Goal: Find specific page/section: Find specific page/section

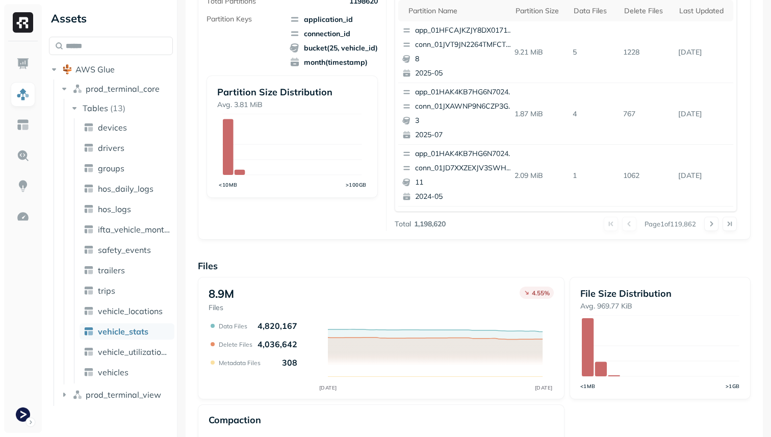
scroll to position [343, 0]
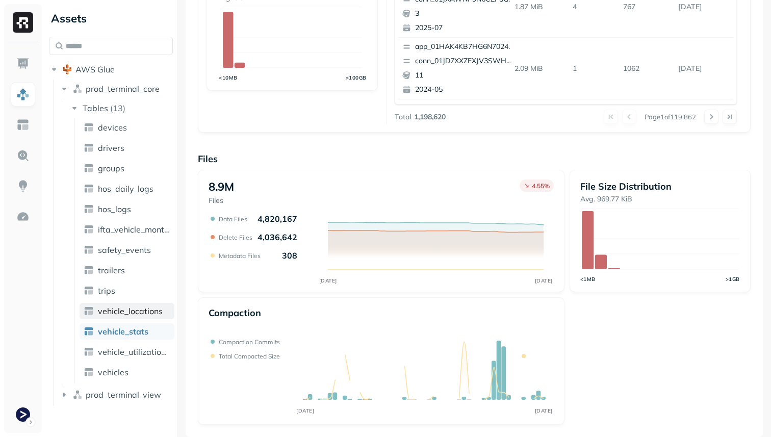
click at [142, 307] on span "vehicle_locations" at bounding box center [130, 311] width 65 height 10
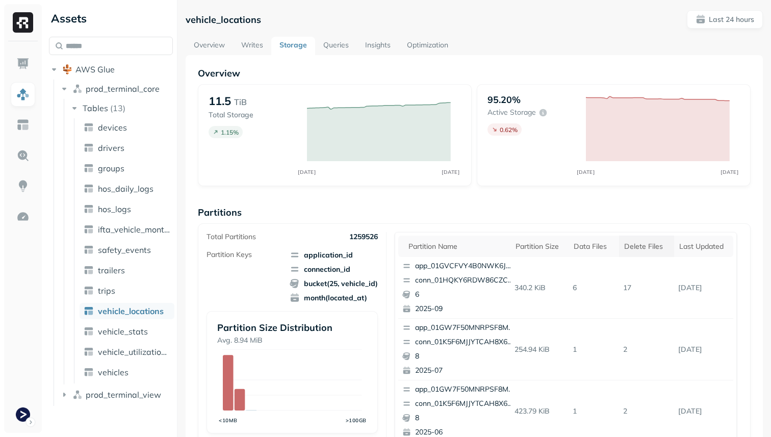
click at [640, 249] on div "Delete Files" at bounding box center [646, 247] width 45 height 10
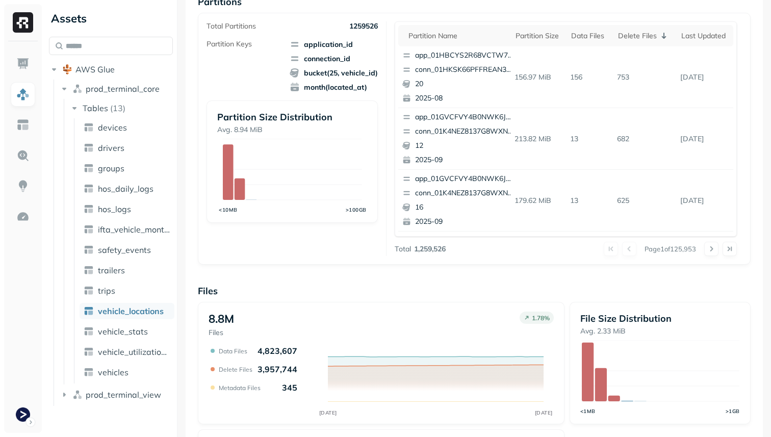
scroll to position [343, 0]
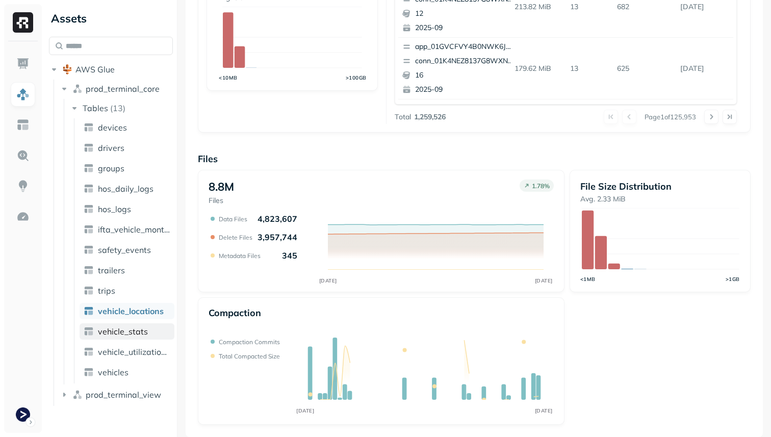
click at [146, 325] on link "vehicle_stats" at bounding box center [127, 331] width 95 height 16
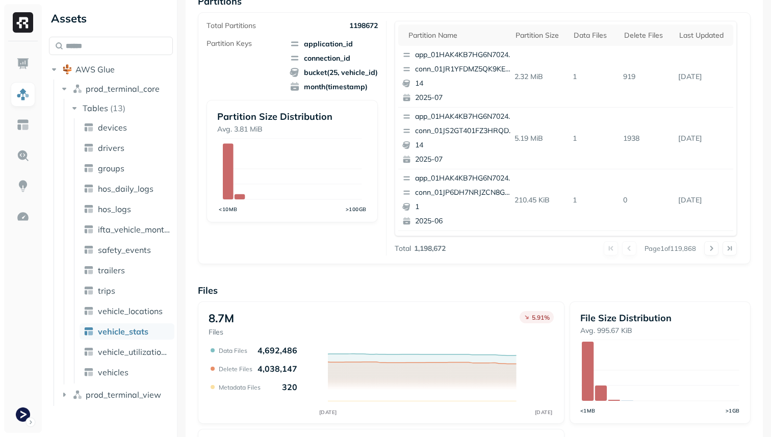
scroll to position [343, 0]
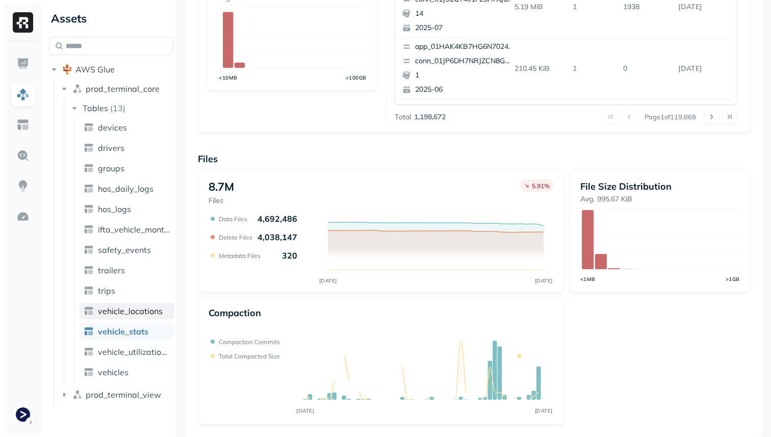
click at [132, 306] on span "vehicle_locations" at bounding box center [130, 311] width 65 height 10
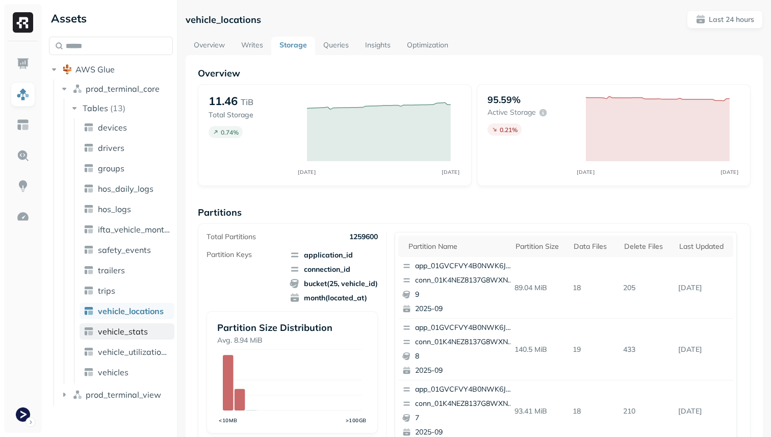
click at [147, 328] on link "vehicle_stats" at bounding box center [127, 331] width 95 height 16
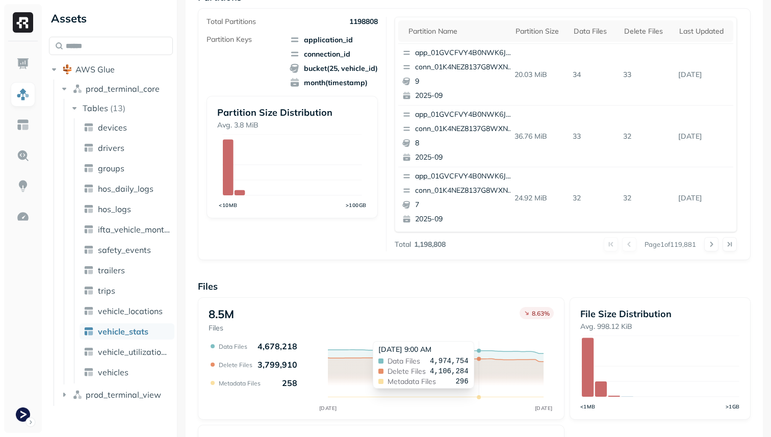
scroll to position [343, 0]
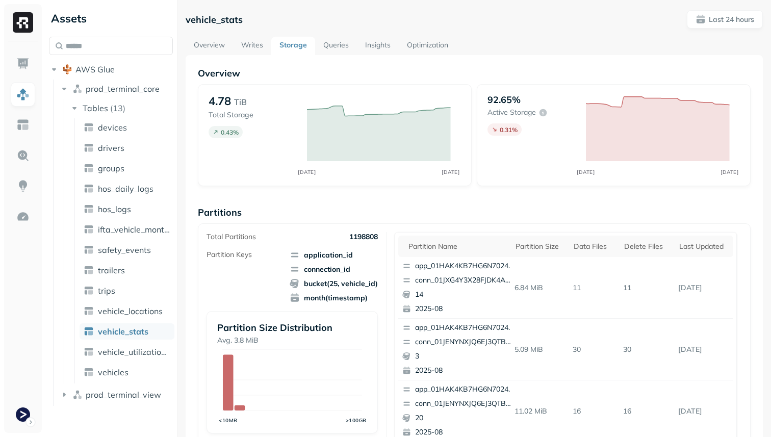
click at [208, 41] on link "Overview" at bounding box center [209, 46] width 47 height 18
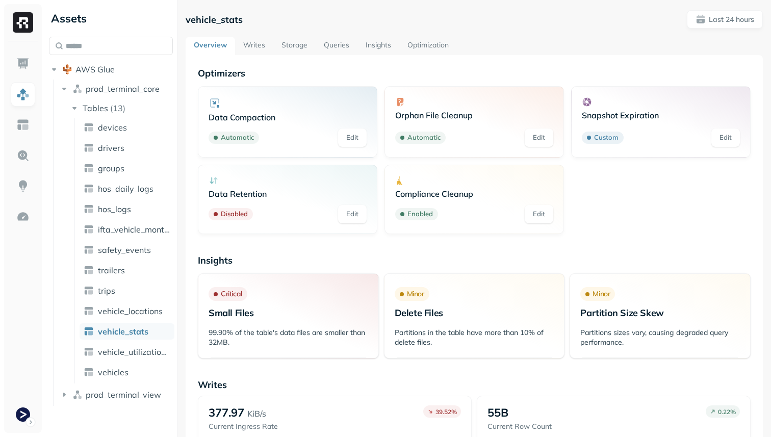
click at [293, 42] on link "Storage" at bounding box center [294, 46] width 42 height 18
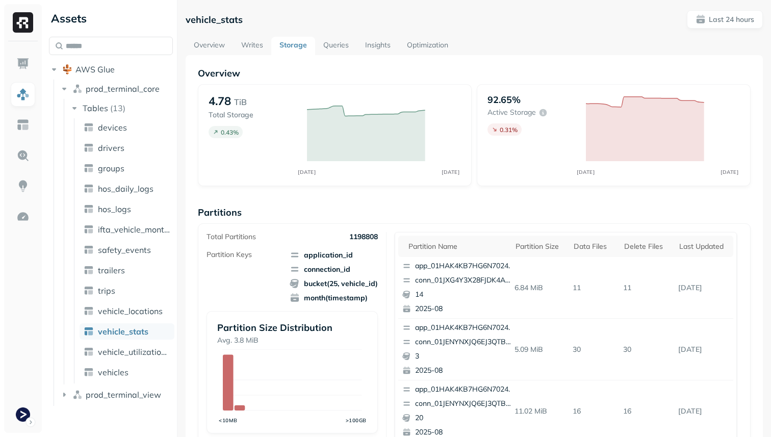
click at [227, 38] on link "Overview" at bounding box center [209, 46] width 47 height 18
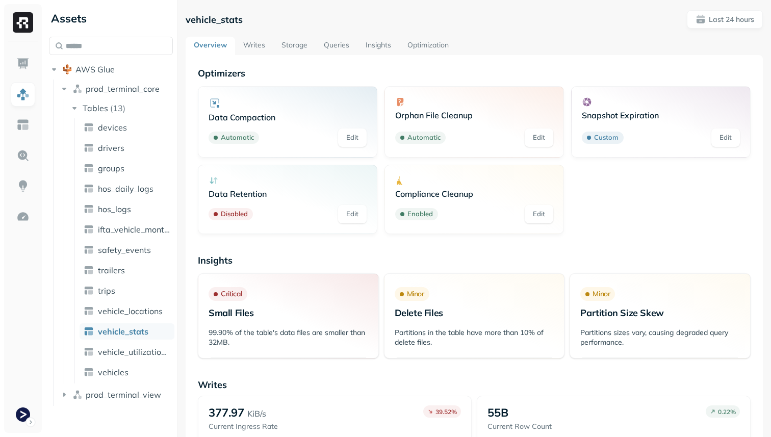
click at [343, 214] on link "Edit" at bounding box center [352, 214] width 29 height 18
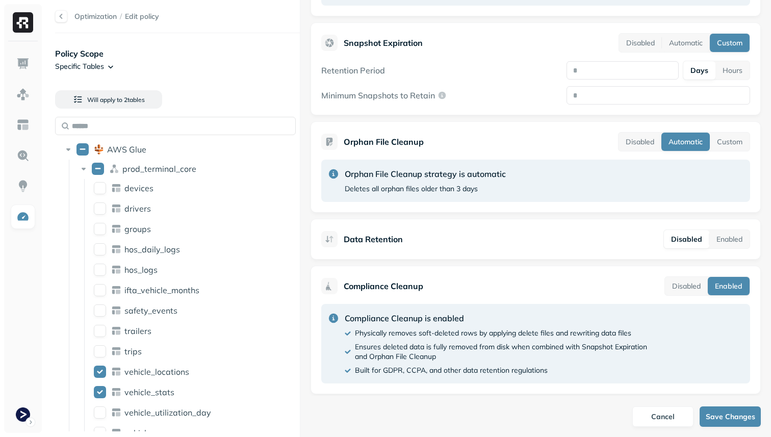
scroll to position [348, 0]
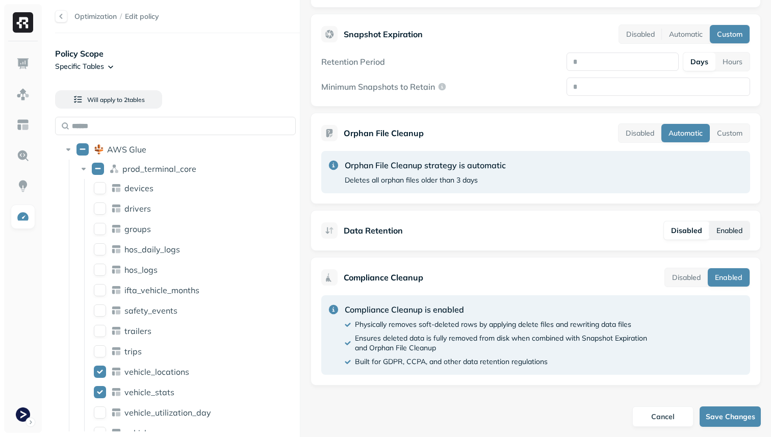
click at [723, 228] on button "Enabled" at bounding box center [729, 230] width 40 height 18
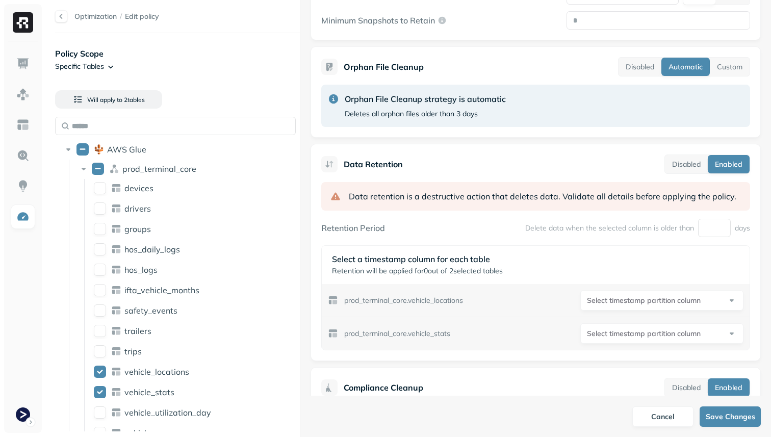
scroll to position [419, 0]
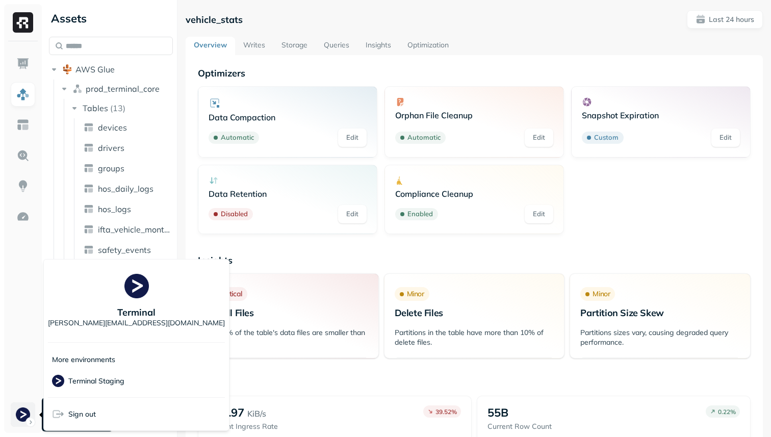
click at [26, 416] on html "**********" at bounding box center [385, 218] width 771 height 437
click at [85, 381] on p "Terminal Staging" at bounding box center [96, 381] width 56 height 10
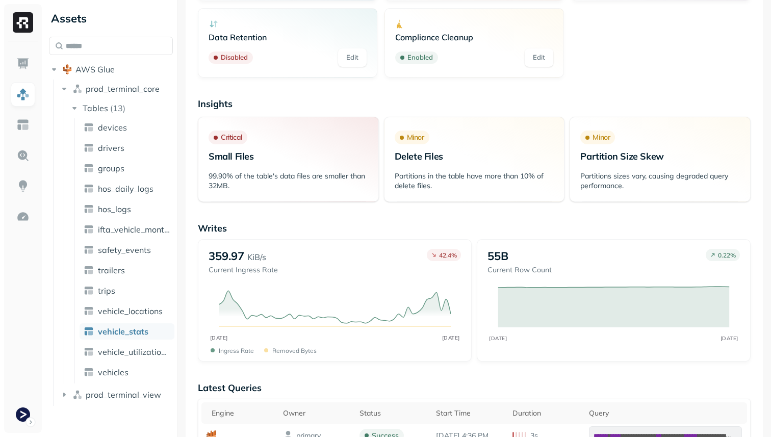
scroll to position [157, 0]
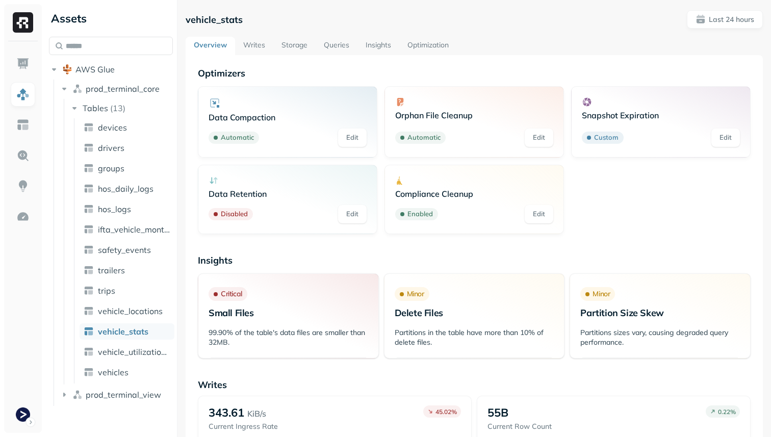
click at [293, 47] on link "Storage" at bounding box center [294, 46] width 42 height 18
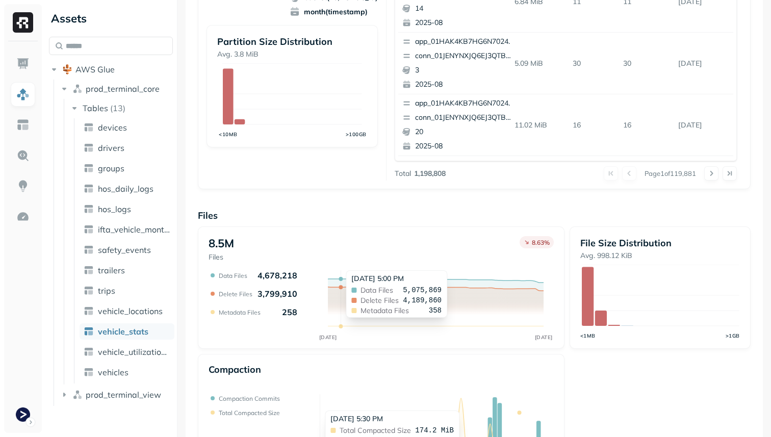
scroll to position [343, 0]
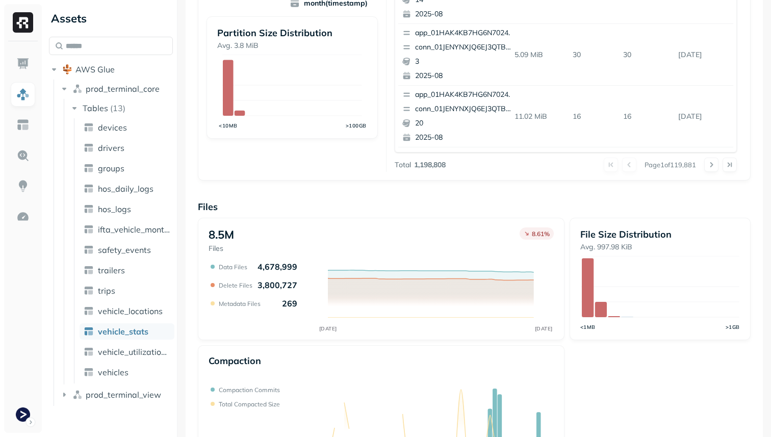
scroll to position [343, 0]
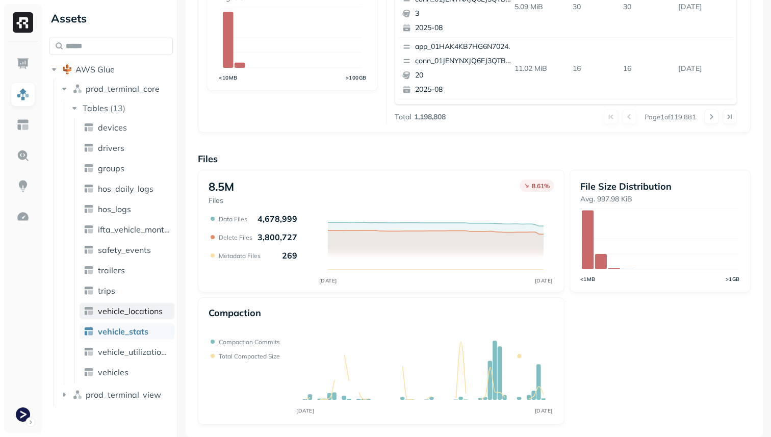
click at [149, 316] on span "vehicle_locations" at bounding box center [130, 311] width 65 height 10
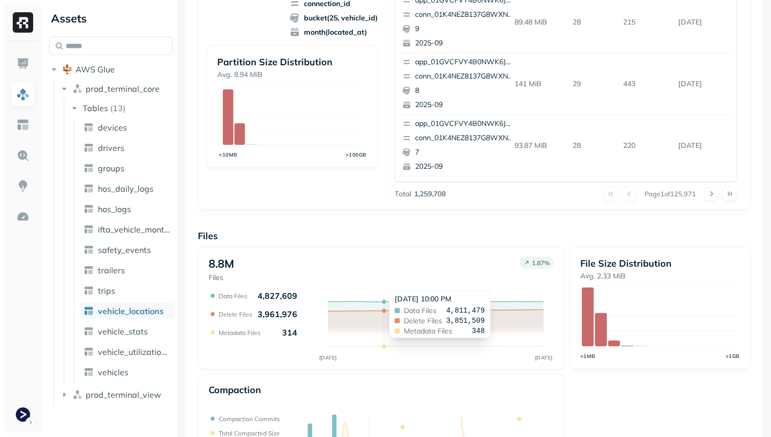
scroll to position [281, 0]
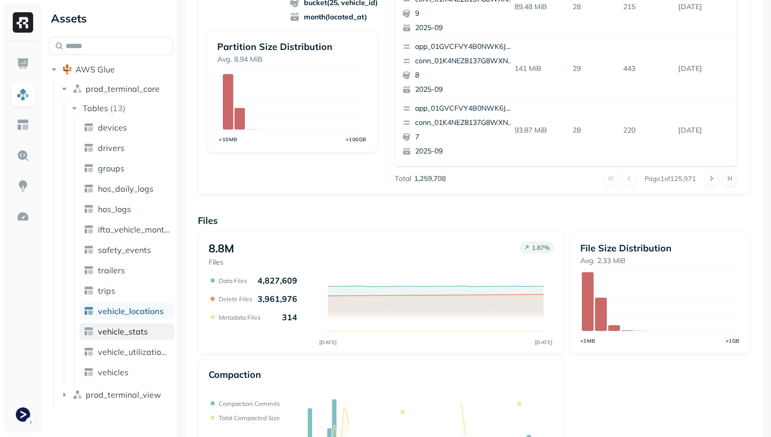
click at [156, 330] on link "vehicle_stats" at bounding box center [127, 331] width 95 height 16
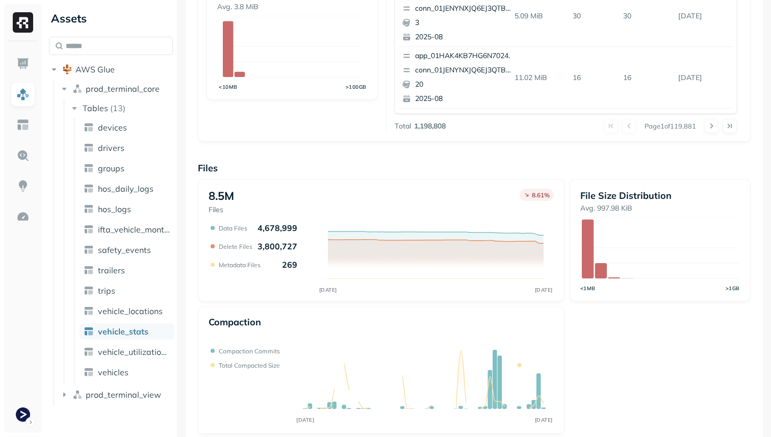
scroll to position [343, 0]
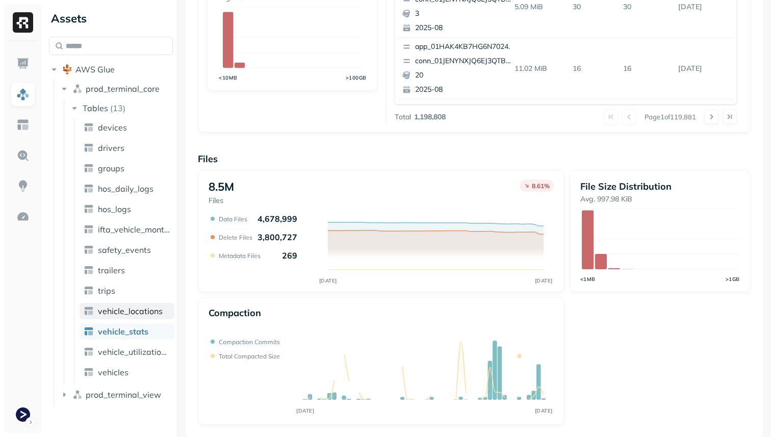
click at [132, 315] on span "vehicle_locations" at bounding box center [130, 311] width 65 height 10
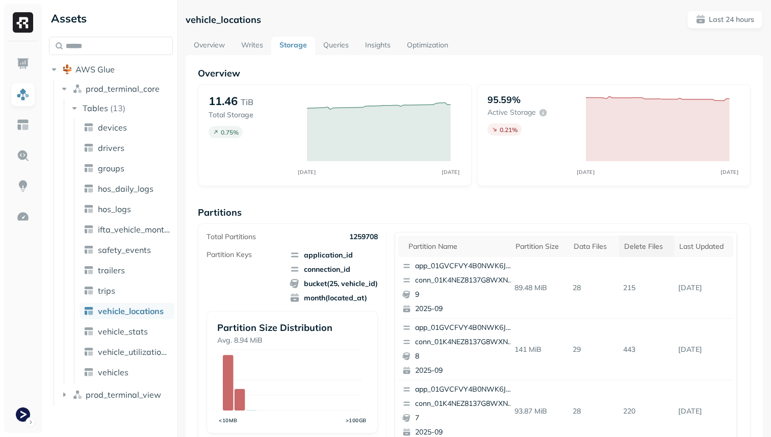
click at [637, 247] on div "Delete Files" at bounding box center [646, 247] width 45 height 10
click at [141, 338] on link "vehicle_stats" at bounding box center [127, 331] width 95 height 16
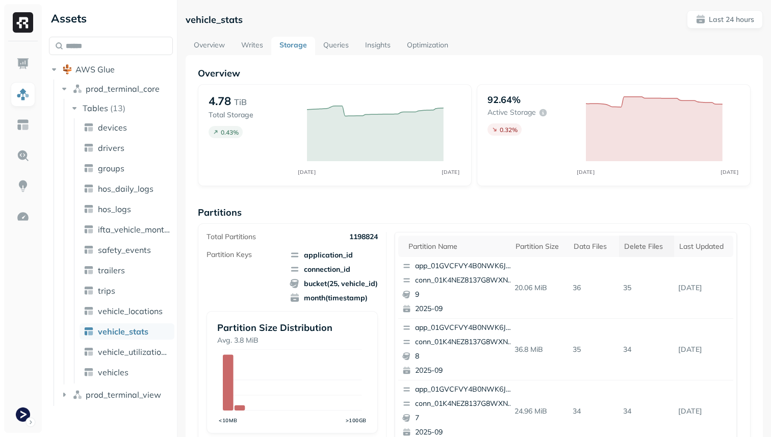
click at [628, 243] on div "Delete Files" at bounding box center [646, 247] width 45 height 10
click at [149, 308] on span "vehicle_locations" at bounding box center [130, 311] width 65 height 10
